Goal: Check status: Check status

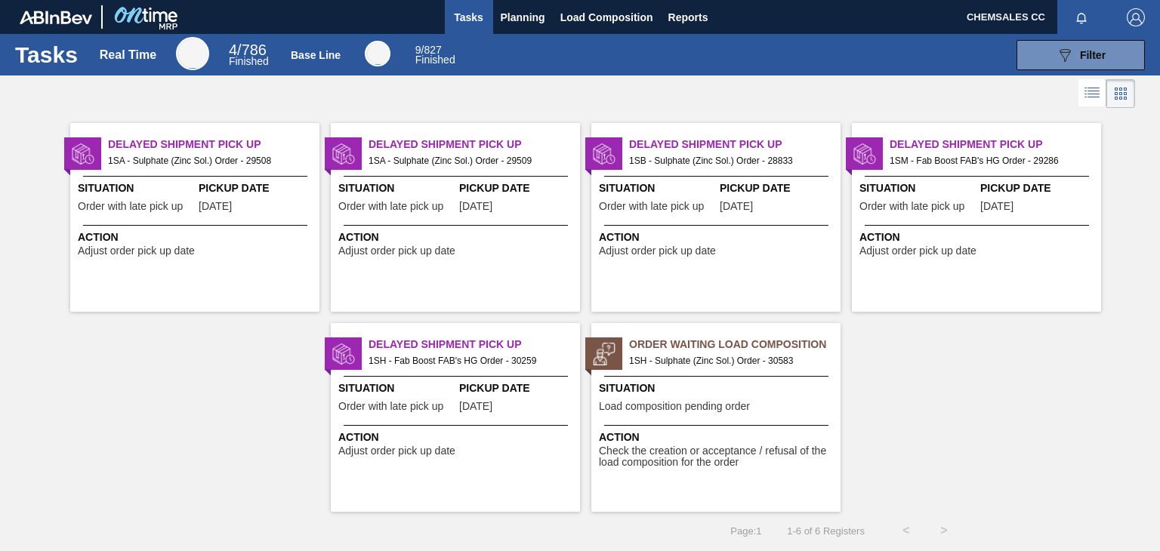
click at [683, 384] on span "Situation" at bounding box center [718, 389] width 238 height 16
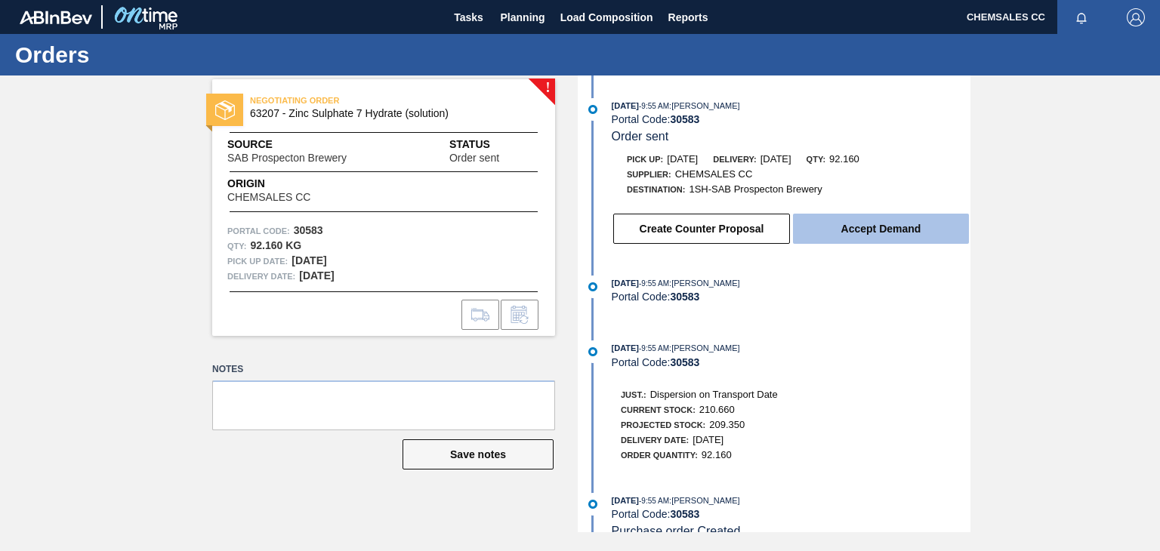
click at [875, 239] on button "Accept Demand" at bounding box center [881, 229] width 176 height 30
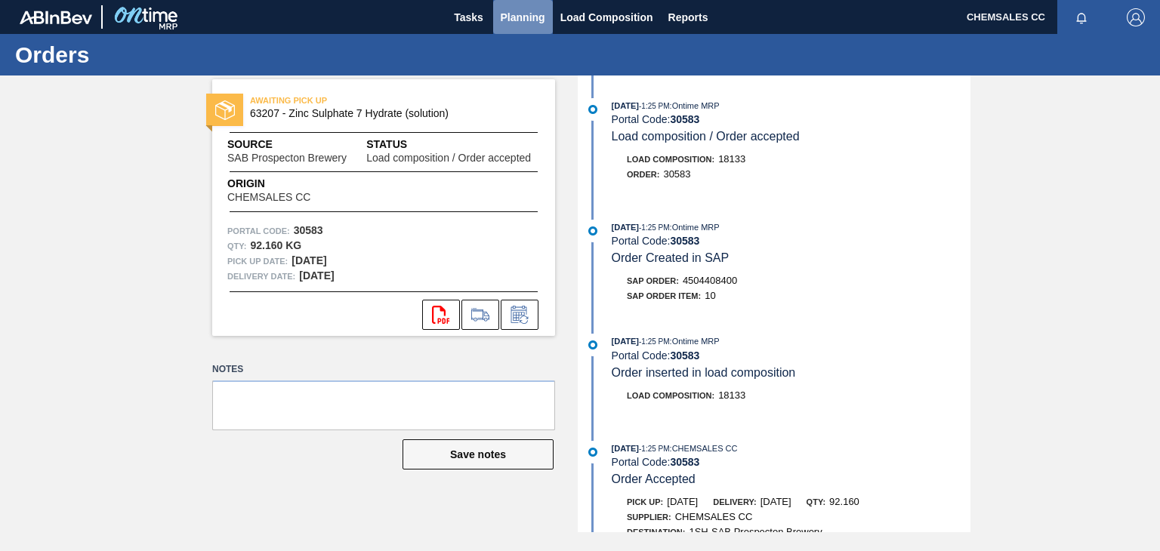
click at [513, 19] on span "Planning" at bounding box center [523, 17] width 45 height 18
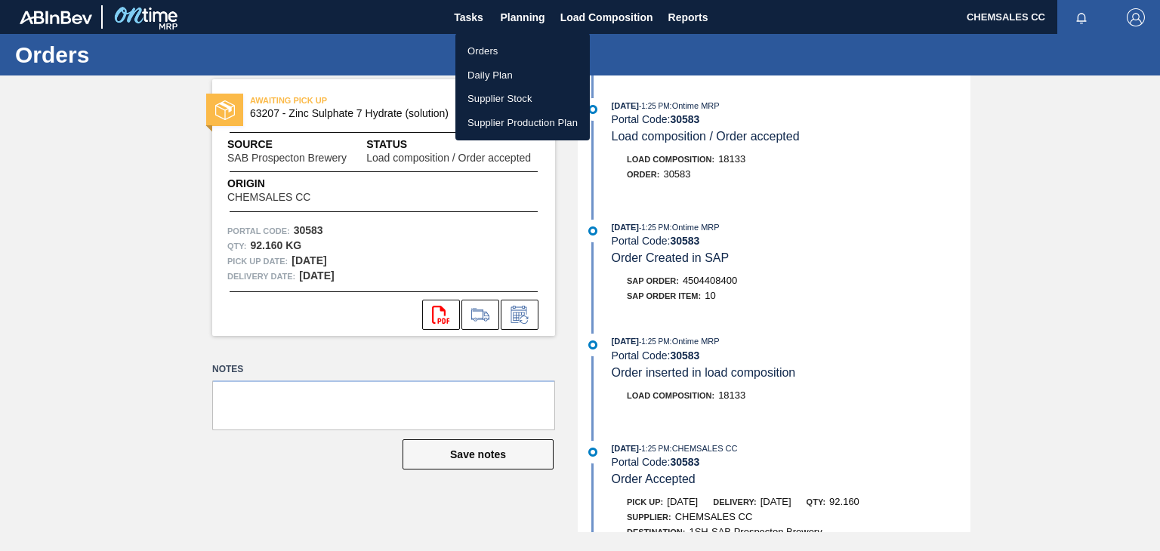
click at [490, 51] on li "Orders" at bounding box center [522, 51] width 134 height 24
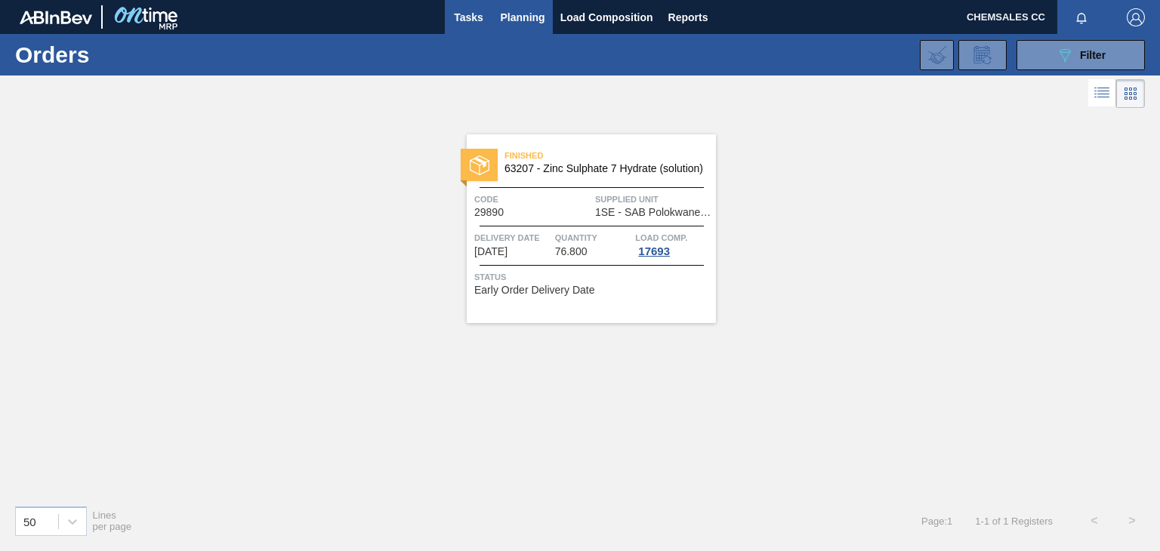
click at [472, 17] on span "Tasks" at bounding box center [468, 17] width 33 height 18
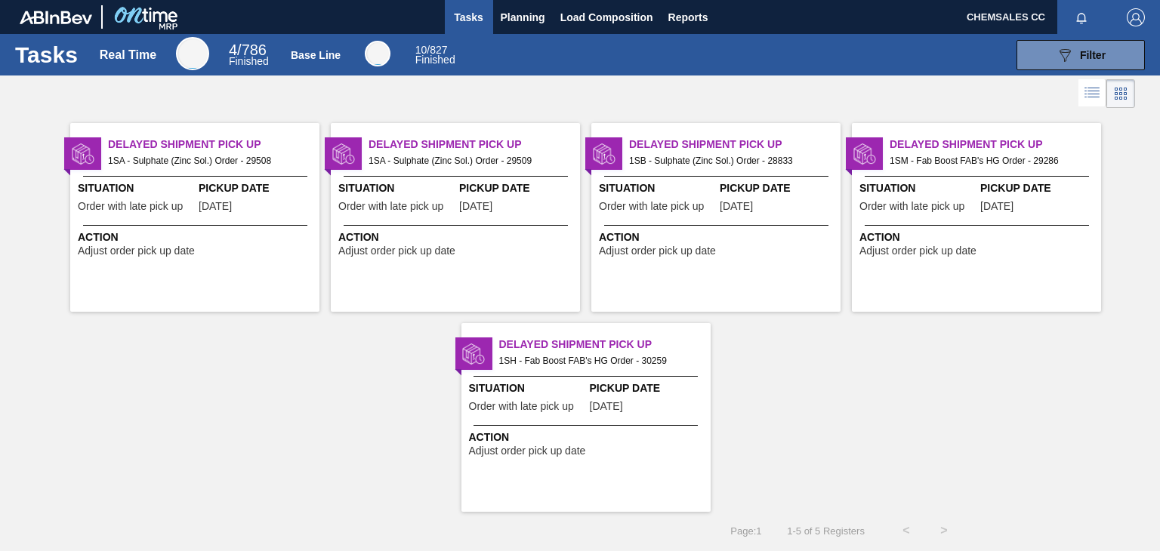
click at [647, 418] on div "Delayed Shipment Pick Up 1SH - Fab Boost FAB's HG Order - 30259 Situation Order…" at bounding box center [585, 417] width 249 height 189
